Goal: Information Seeking & Learning: Learn about a topic

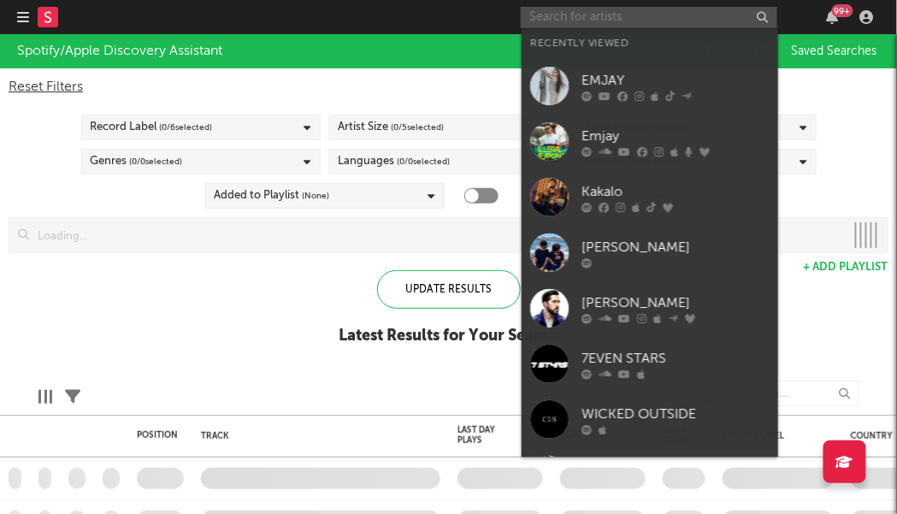
click at [693, 15] on input "text" at bounding box center [649, 17] width 256 height 21
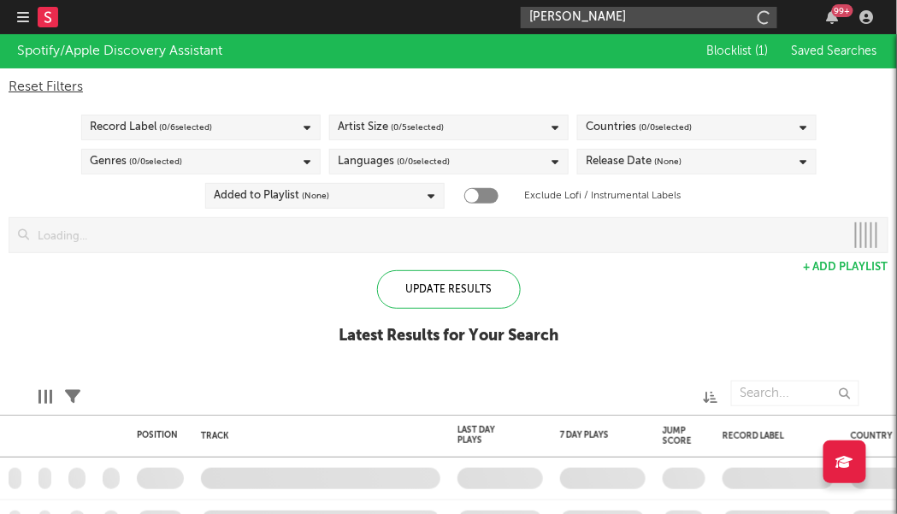
type input "[PERSON_NAME]"
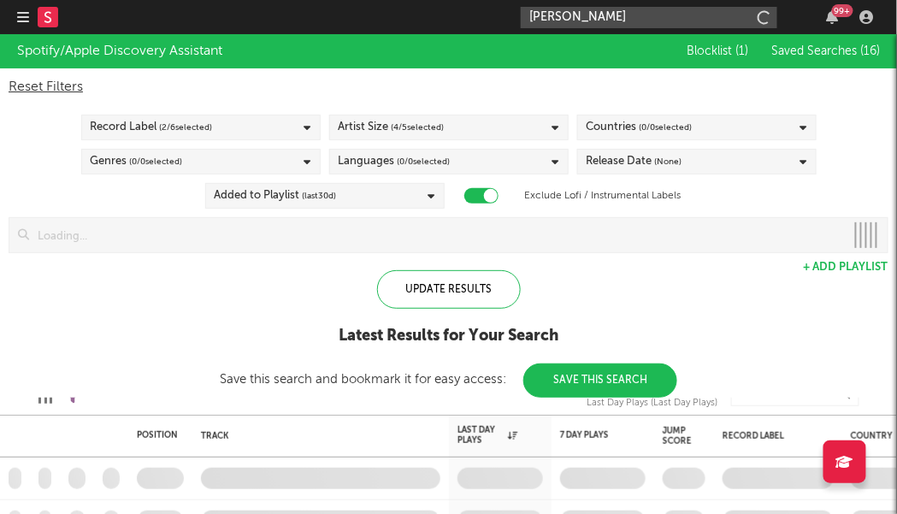
checkbox input "true"
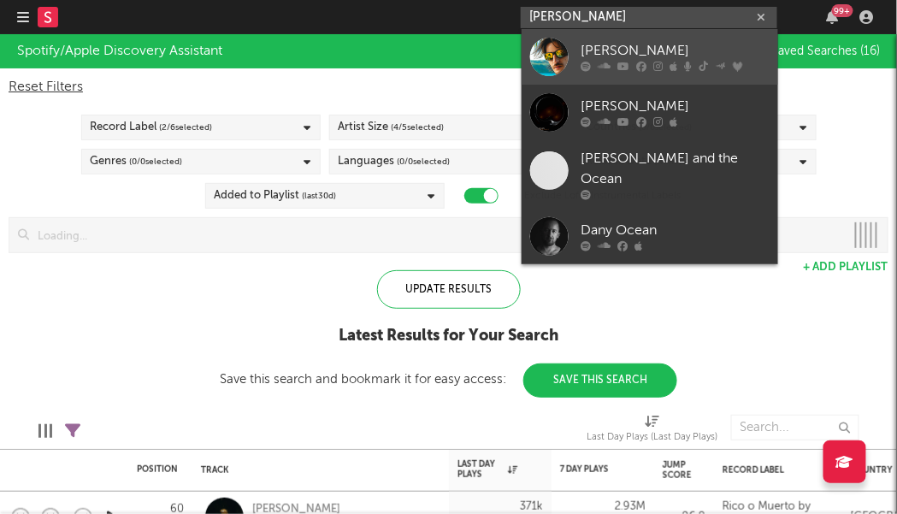
type input "[PERSON_NAME]"
click at [603, 50] on div "[PERSON_NAME]" at bounding box center [675, 51] width 188 height 21
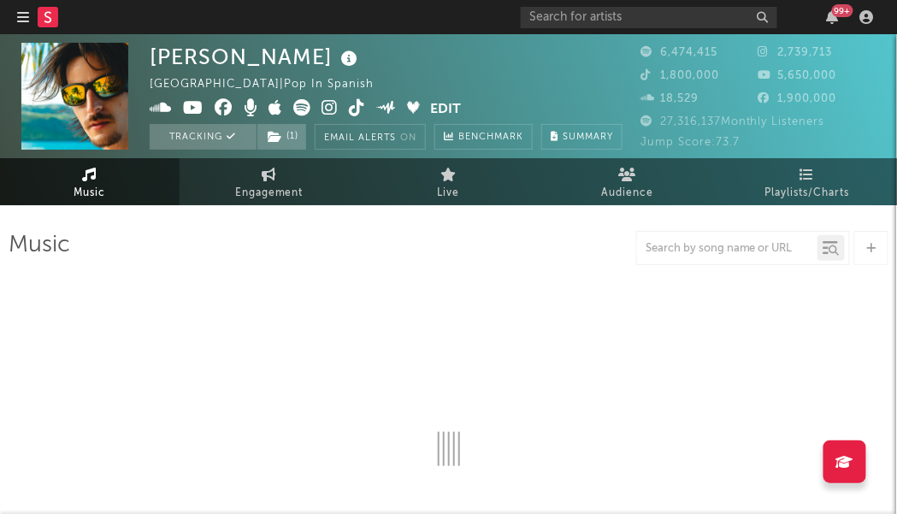
select select "6m"
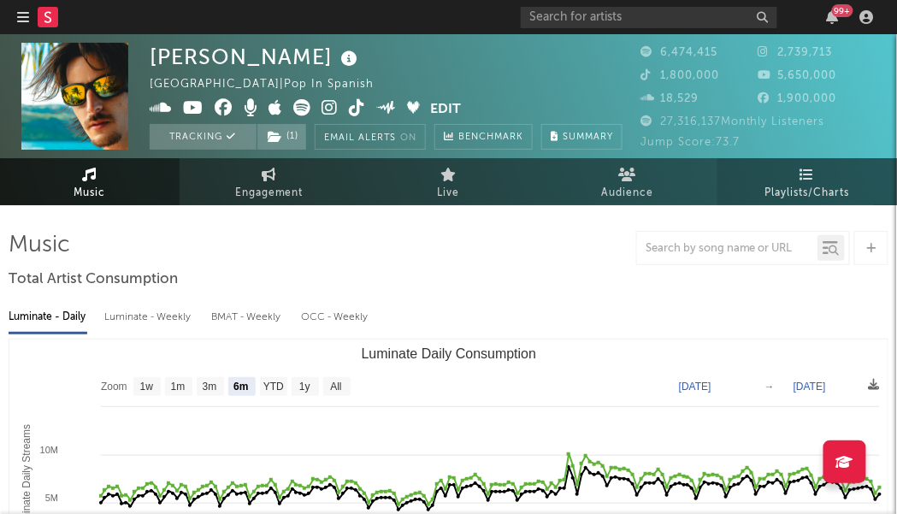
click at [805, 180] on icon at bounding box center [807, 175] width 15 height 14
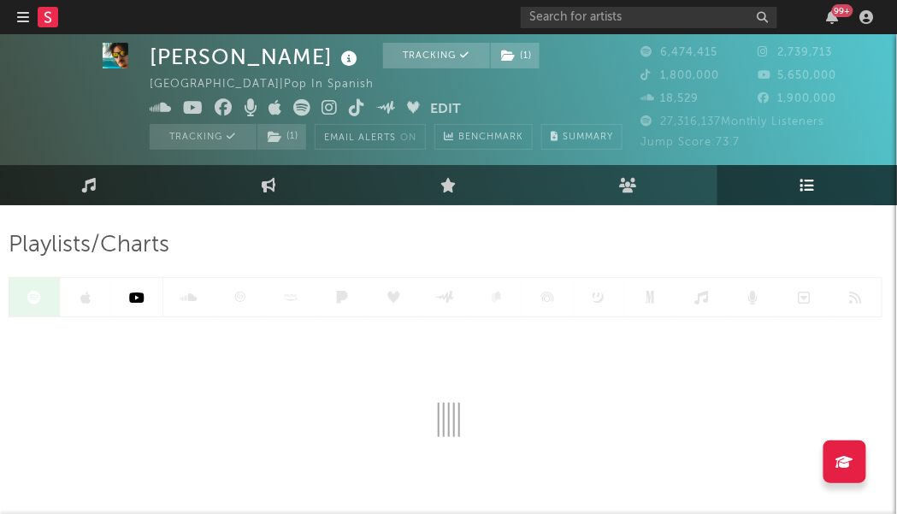
scroll to position [85, 0]
